Goal: Task Accomplishment & Management: Use online tool/utility

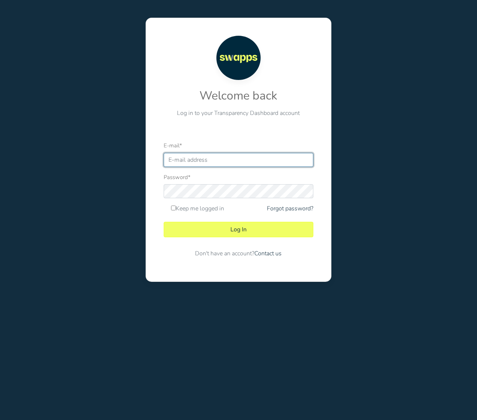
click at [192, 156] on input "E-mail *" at bounding box center [238, 160] width 149 height 14
type input "admin@swapps.com"
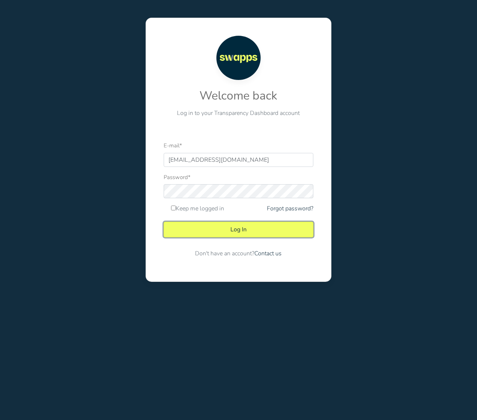
click at [296, 233] on button "Log In" at bounding box center [238, 229] width 149 height 15
